Goal: Task Accomplishment & Management: Complete application form

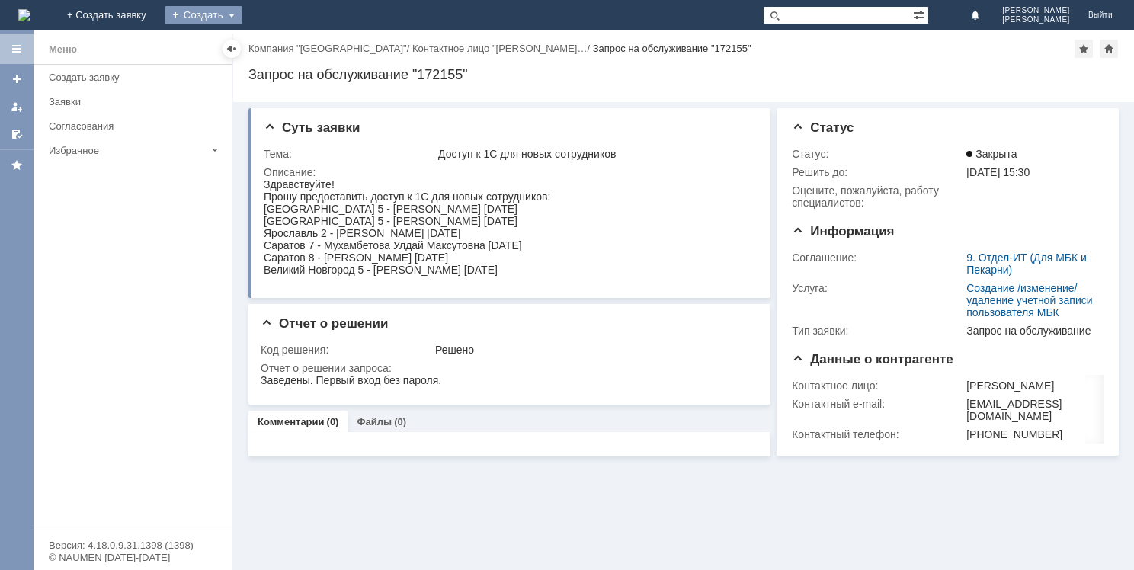
click at [242, 12] on div "Создать" at bounding box center [204, 15] width 78 height 18
click at [284, 39] on link "Заявка" at bounding box center [226, 46] width 116 height 18
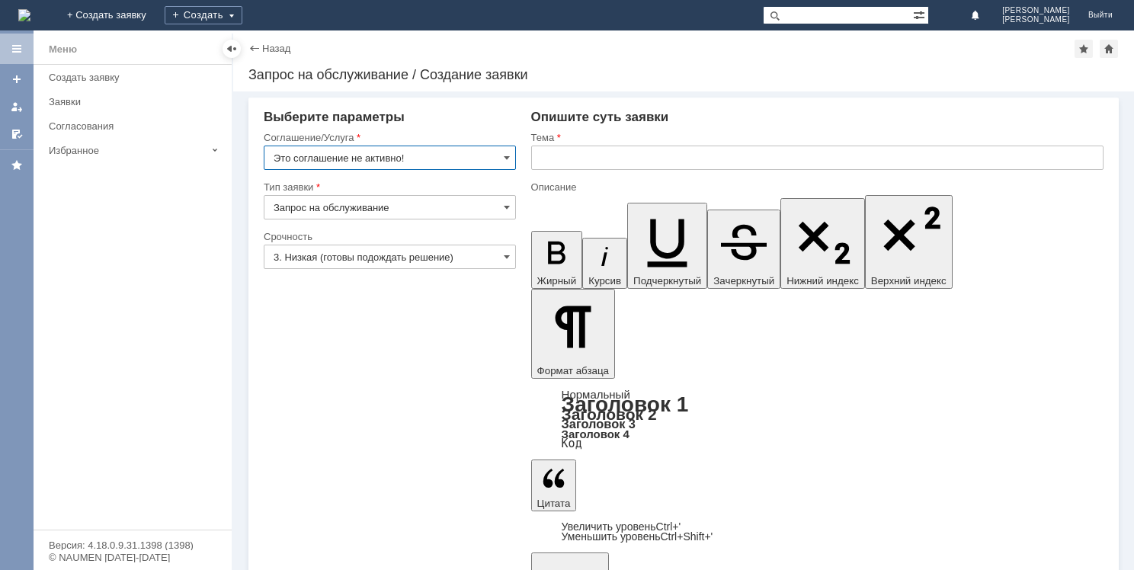
click at [511, 154] on input "Это соглашение не активно!" at bounding box center [390, 158] width 252 height 24
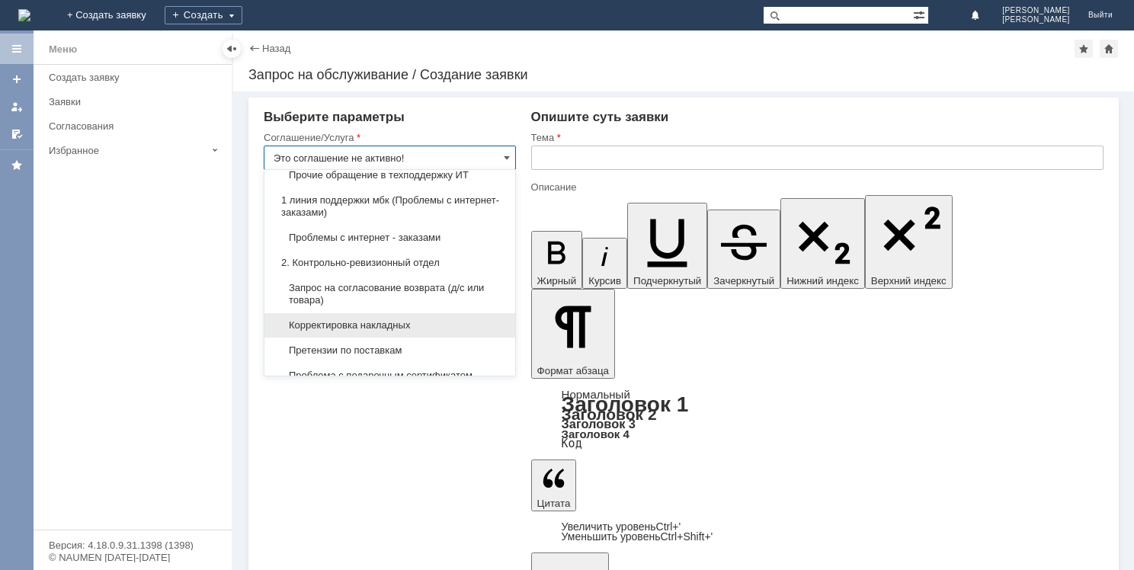
scroll to position [152, 0]
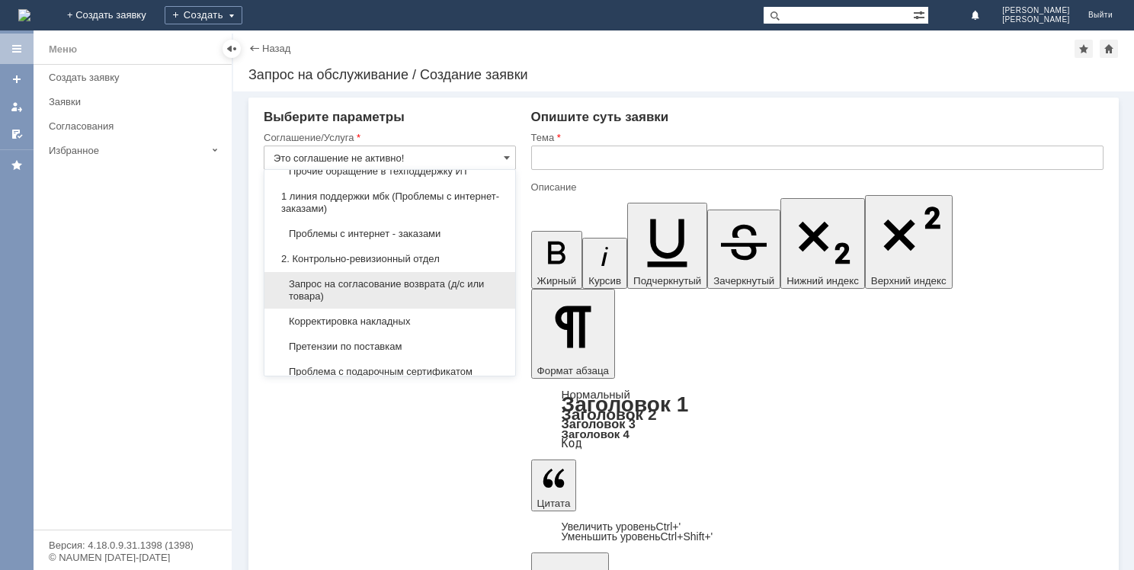
click at [381, 281] on span "Запрос на согласование возврата (д/с или товара)" at bounding box center [390, 290] width 233 height 24
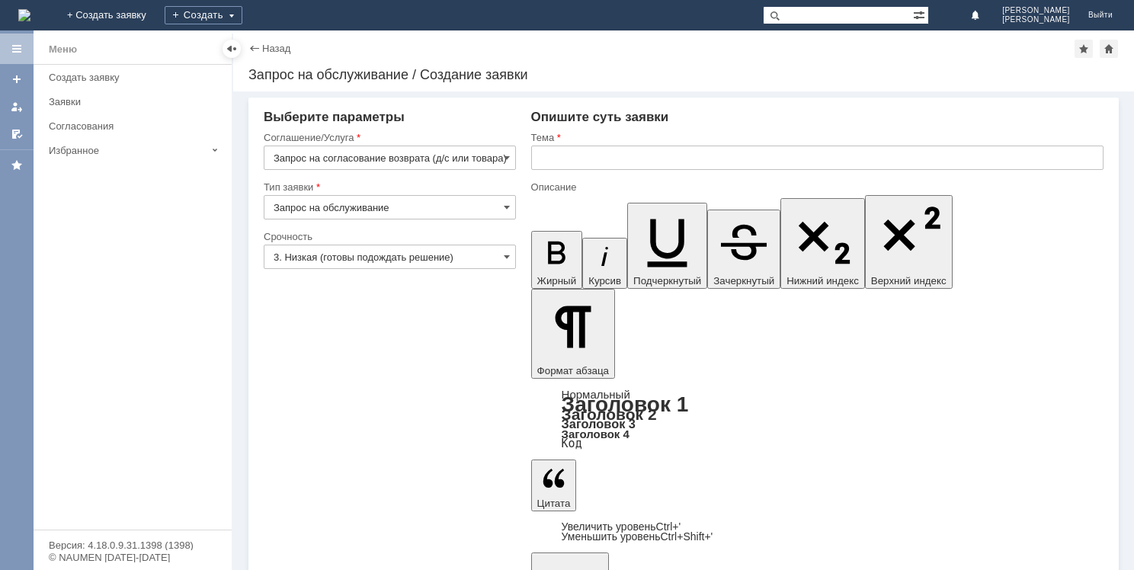
type input "Запрос на согласование возврата (д/с или товара)"
click at [578, 159] on input "text" at bounding box center [817, 158] width 573 height 24
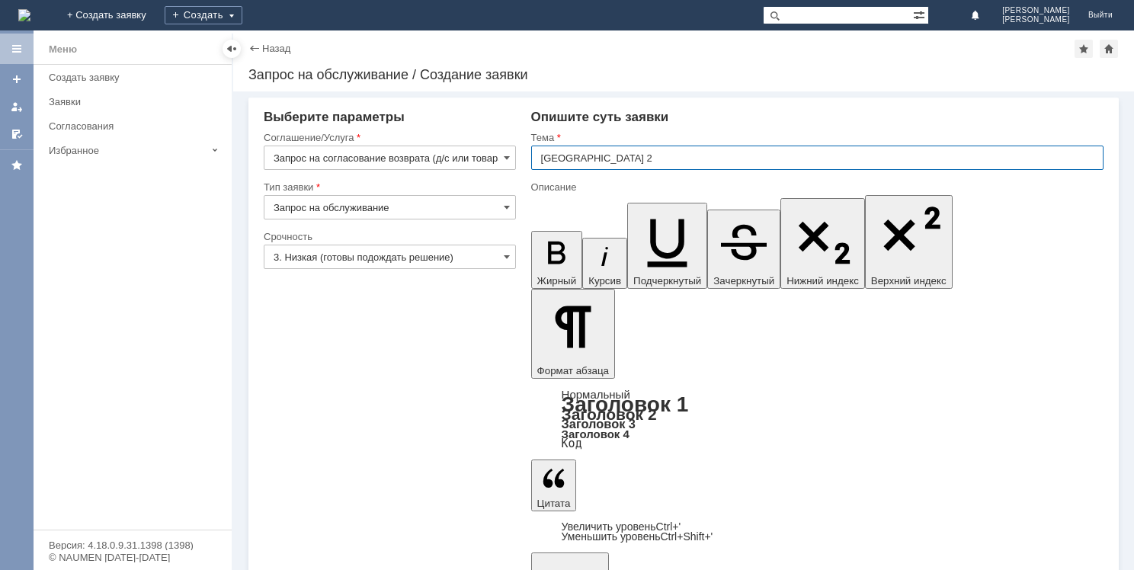
type input "[GEOGRAPHIC_DATA] 2"
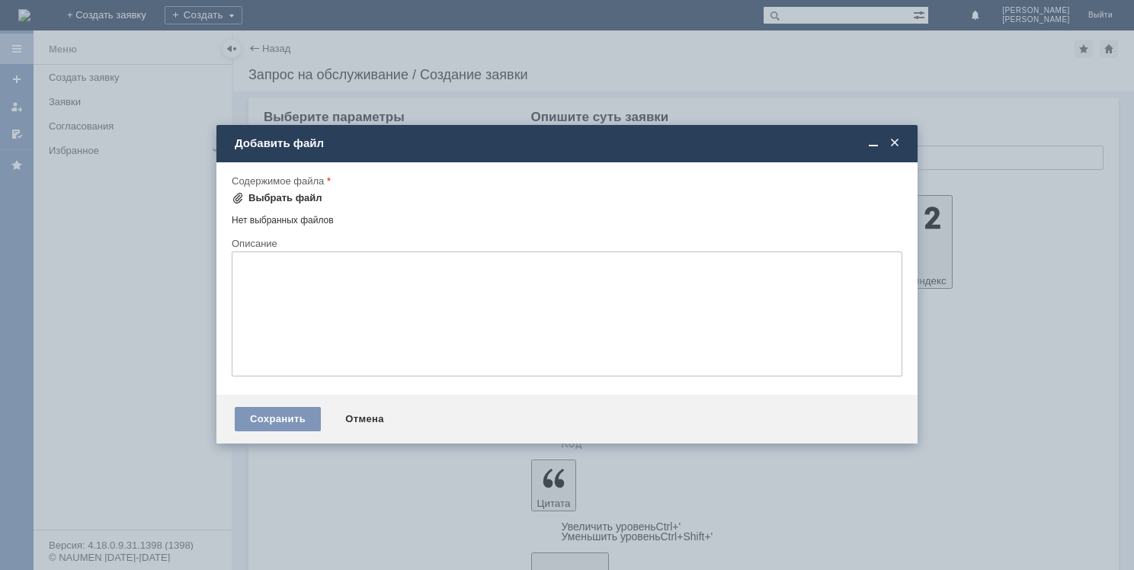
click at [235, 196] on span at bounding box center [238, 198] width 12 height 12
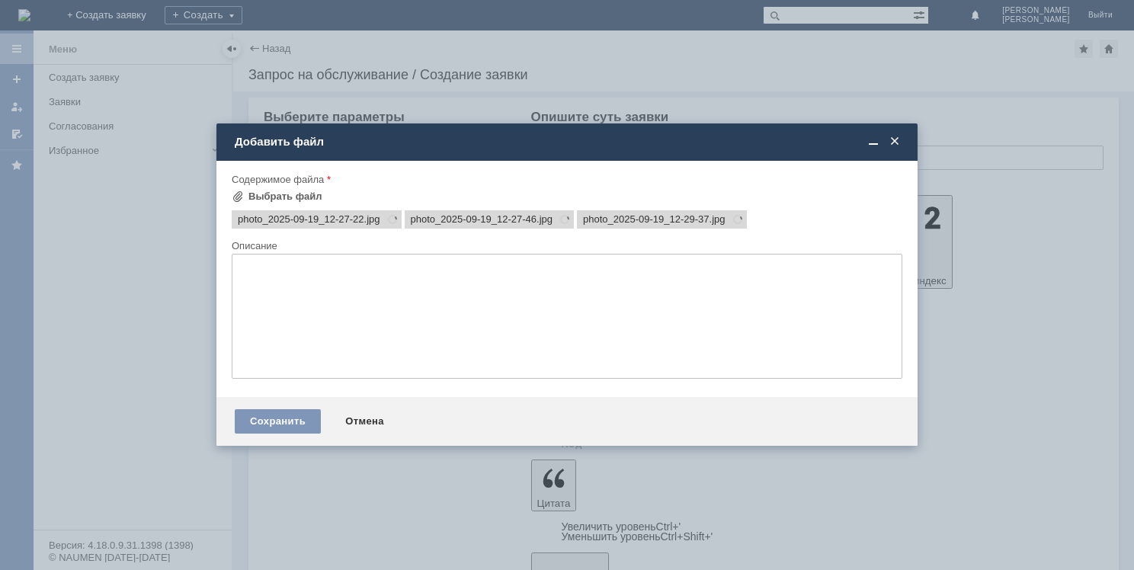
scroll to position [0, 0]
click at [284, 418] on div "Сохранить" at bounding box center [278, 421] width 86 height 24
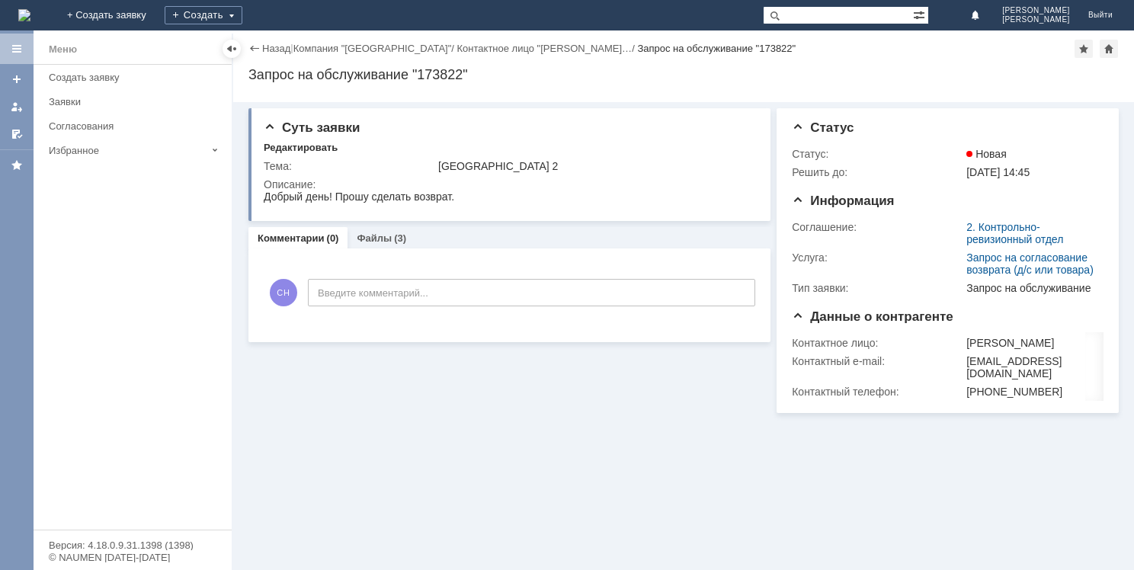
click at [127, 61] on div "Меню" at bounding box center [133, 49] width 198 height 31
